Goal: Check status: Verify the current state of an ongoing process or item

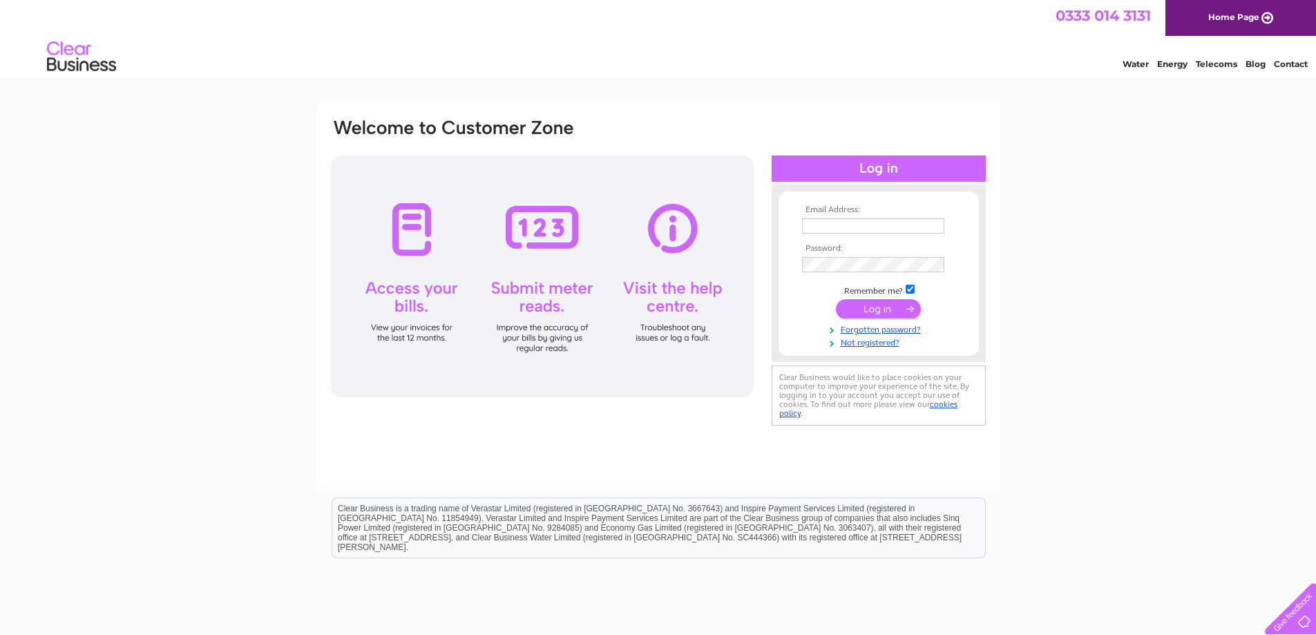
type input "[EMAIL_ADDRESS][DOMAIN_NAME]"
click at [867, 306] on input "submit" at bounding box center [878, 308] width 85 height 19
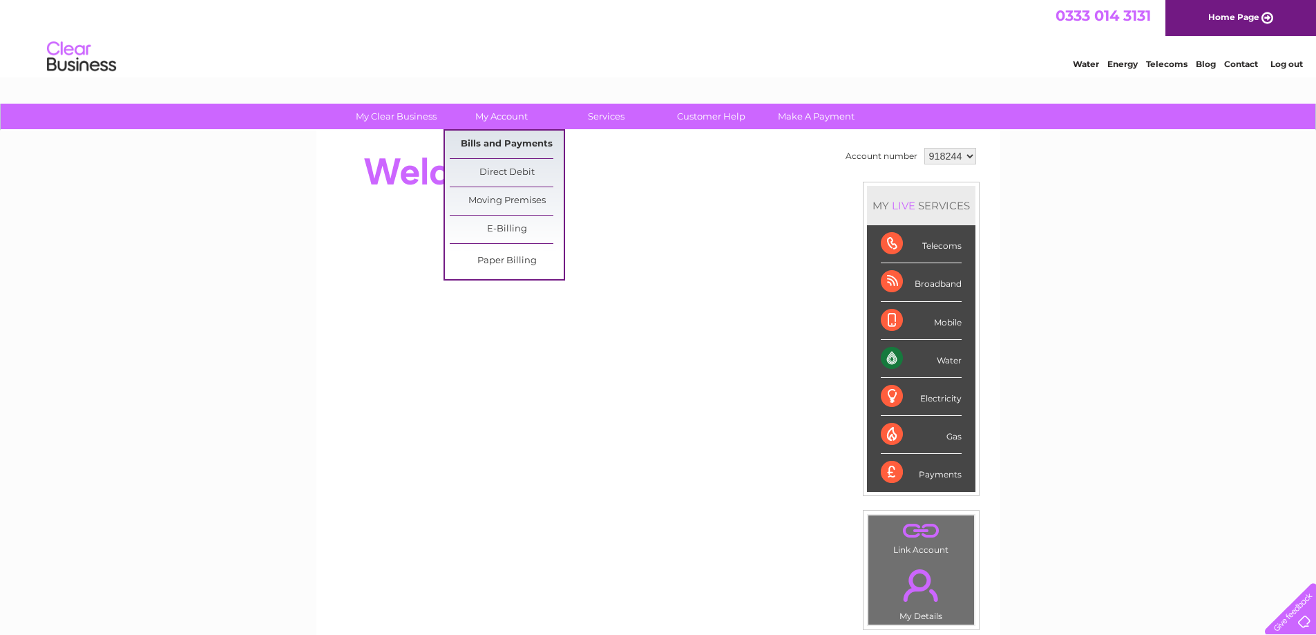
click at [495, 137] on link "Bills and Payments" at bounding box center [507, 145] width 114 height 28
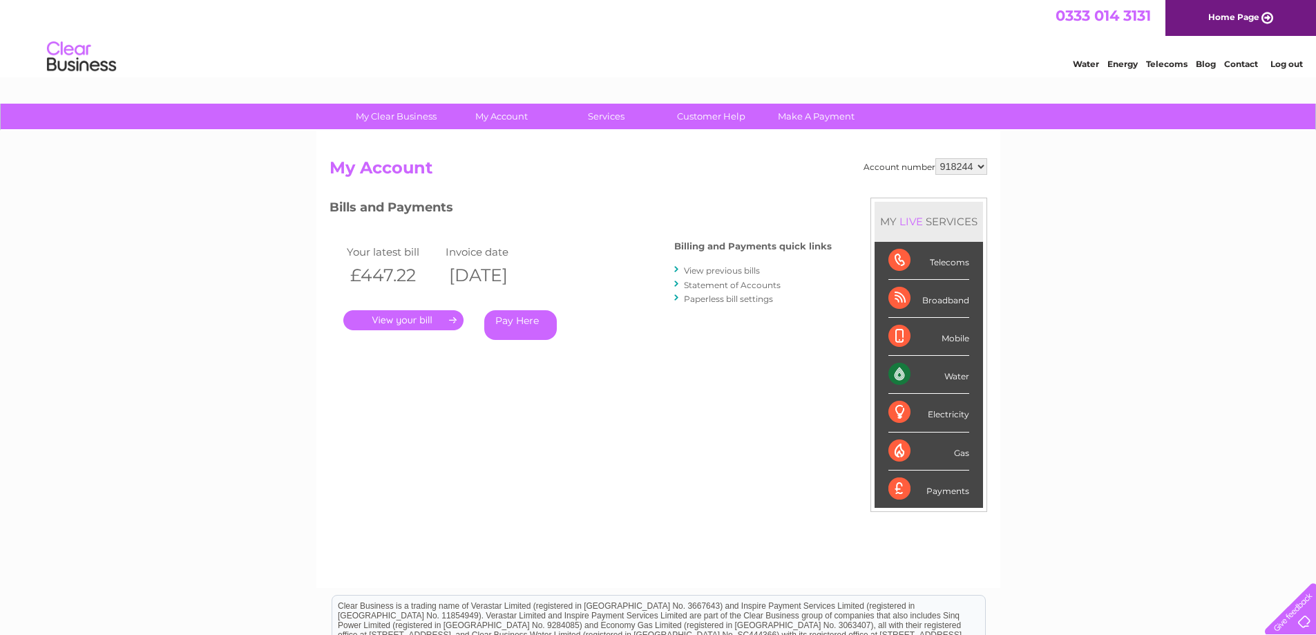
drag, startPoint x: 710, startPoint y: 267, endPoint x: 663, endPoint y: 229, distance: 59.9
click at [710, 267] on link "View previous bills" at bounding box center [722, 270] width 76 height 10
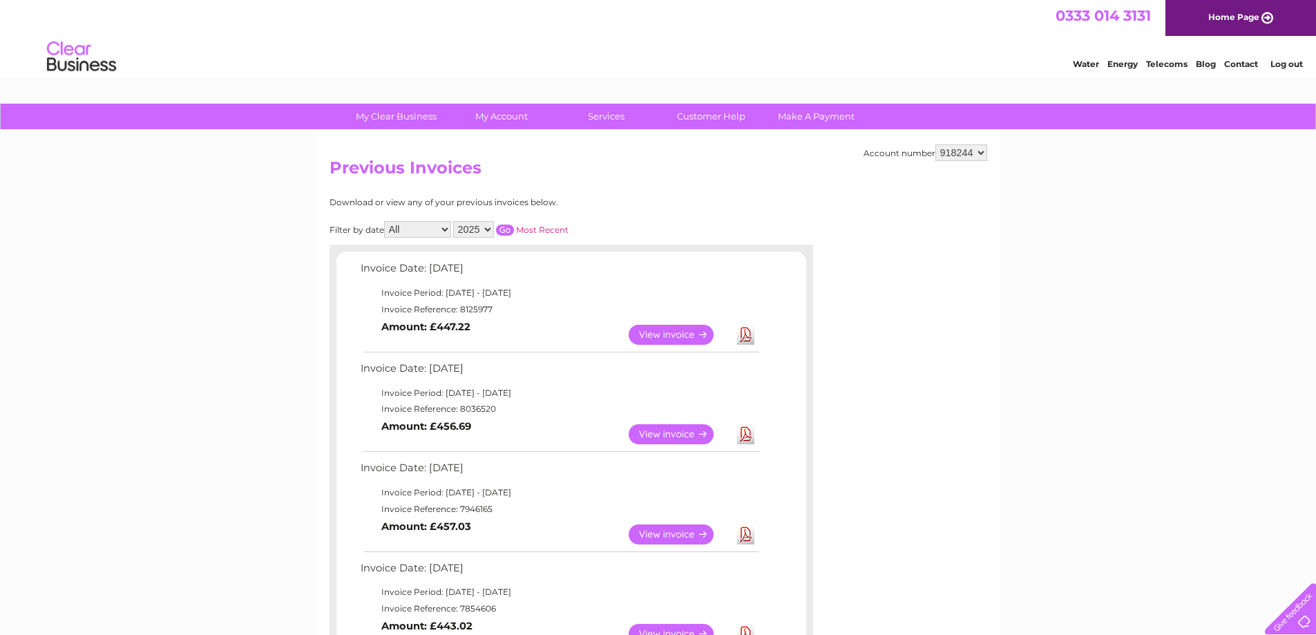
click at [679, 330] on link "View" at bounding box center [680, 335] width 102 height 20
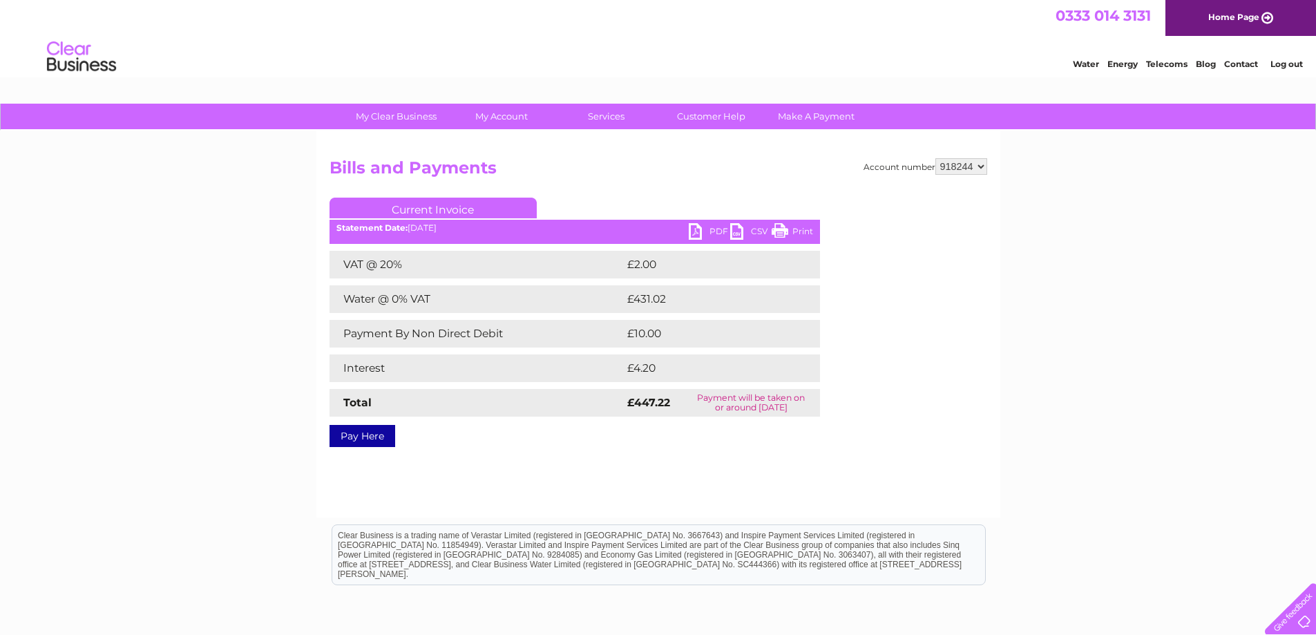
click at [698, 230] on link "PDF" at bounding box center [709, 233] width 41 height 20
